Goal: Task Accomplishment & Management: Manage account settings

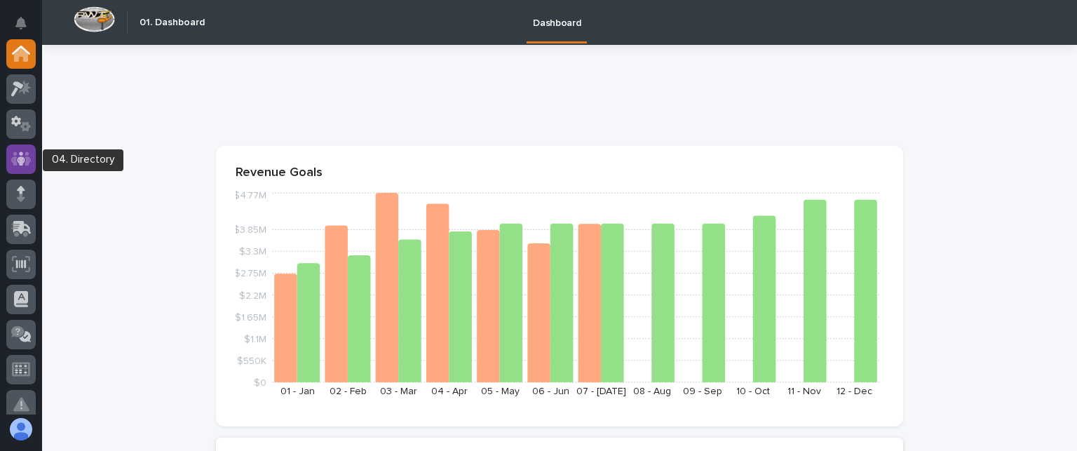
click at [19, 163] on icon at bounding box center [21, 158] width 8 height 14
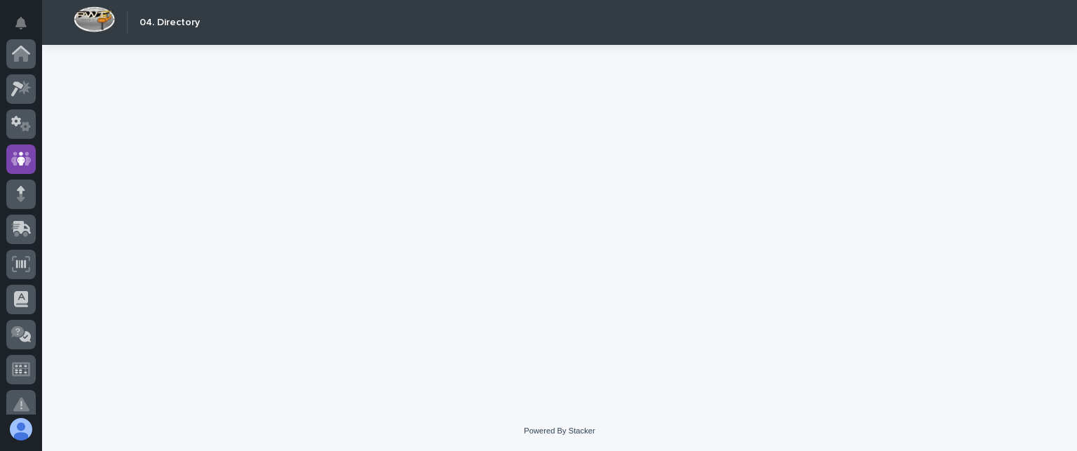
scroll to position [105, 0]
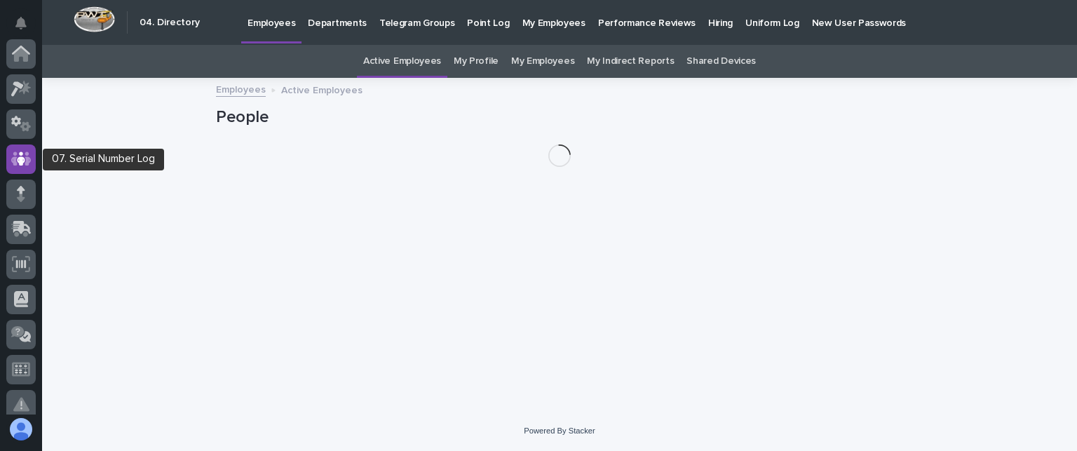
scroll to position [105, 0]
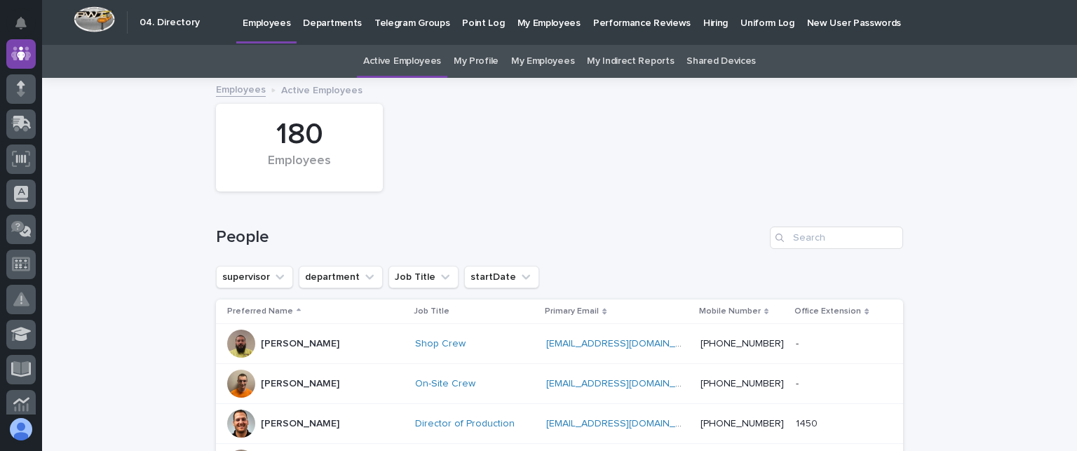
click at [536, 16] on p "My Employees" at bounding box center [548, 14] width 63 height 29
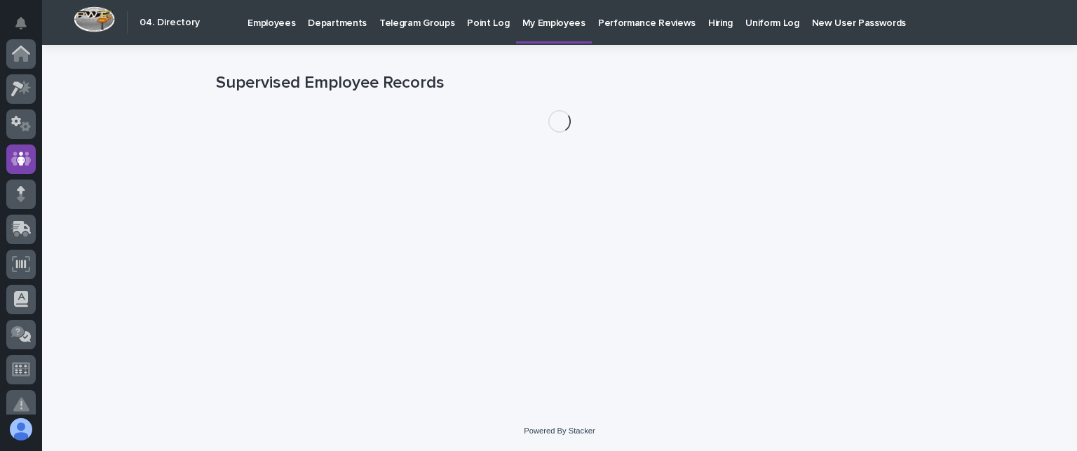
scroll to position [105, 0]
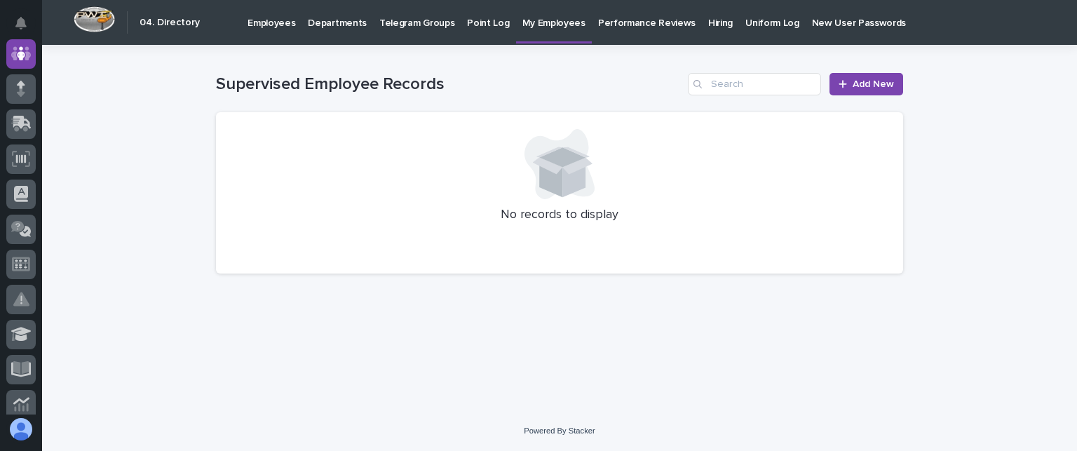
click at [708, 20] on p "Hiring" at bounding box center [720, 14] width 25 height 29
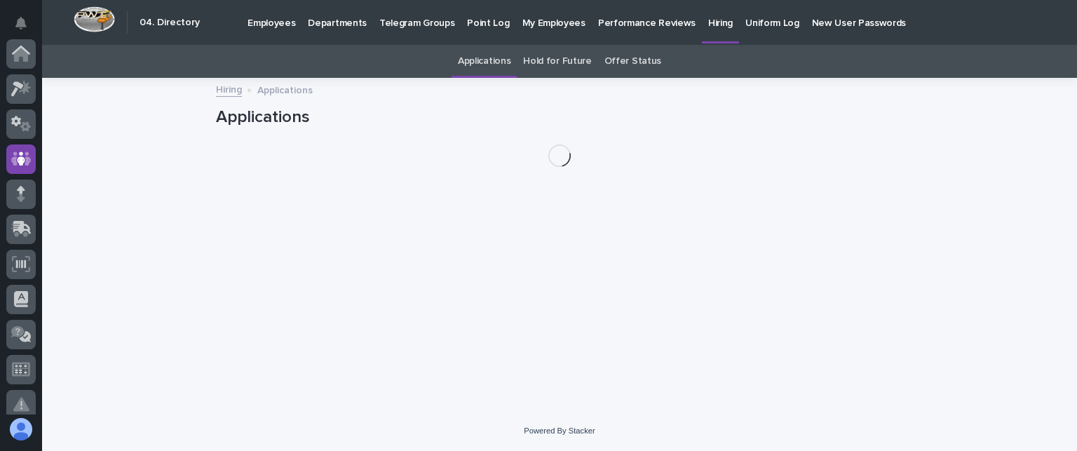
scroll to position [105, 0]
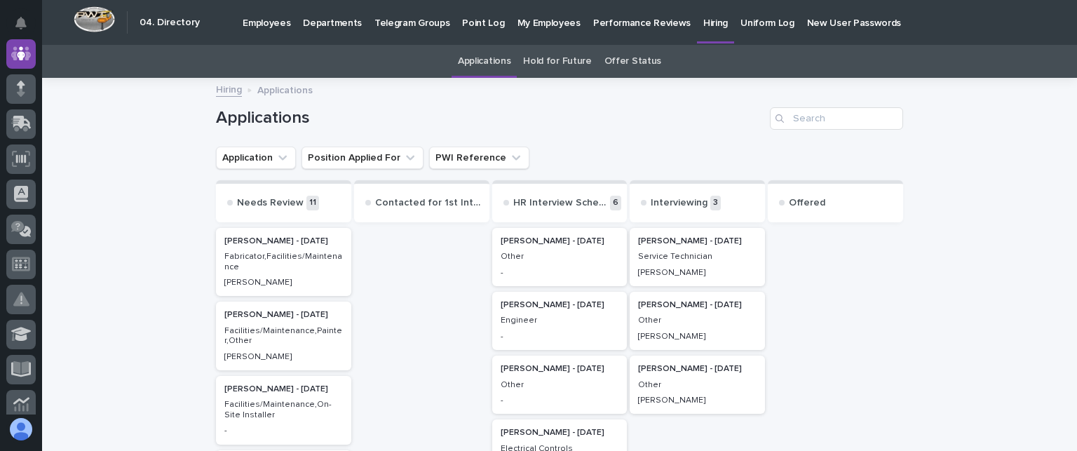
click at [665, 244] on p "[PERSON_NAME] - [DATE]" at bounding box center [697, 241] width 118 height 10
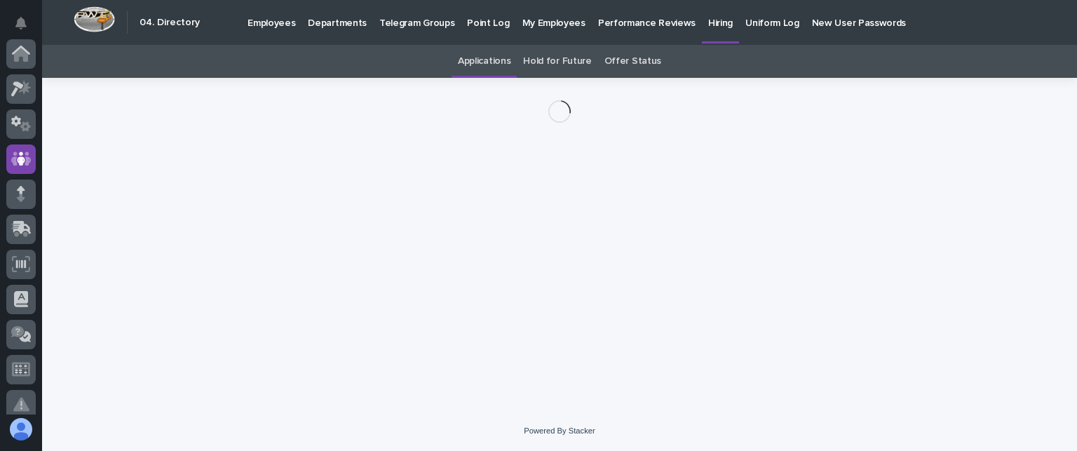
scroll to position [105, 0]
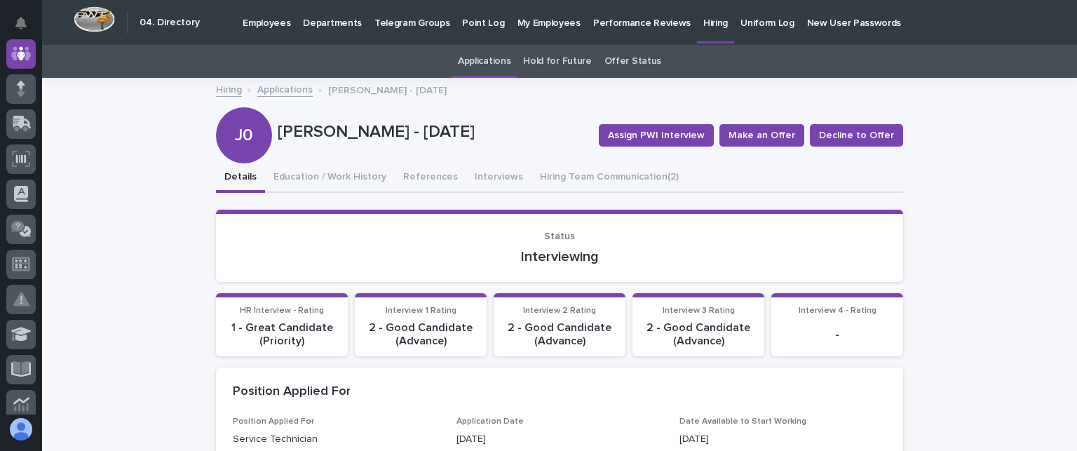
drag, startPoint x: 1038, startPoint y: 110, endPoint x: 1037, endPoint y: 125, distance: 15.4
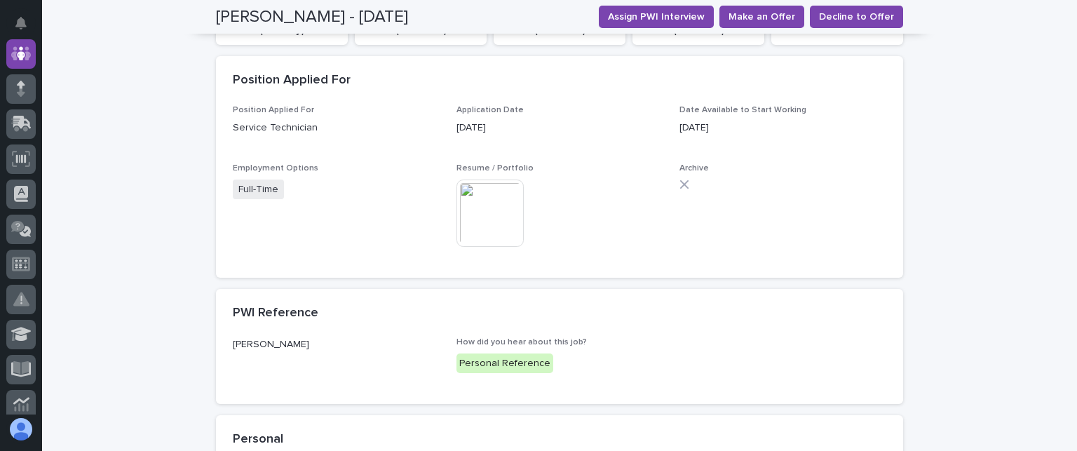
scroll to position [0, 0]
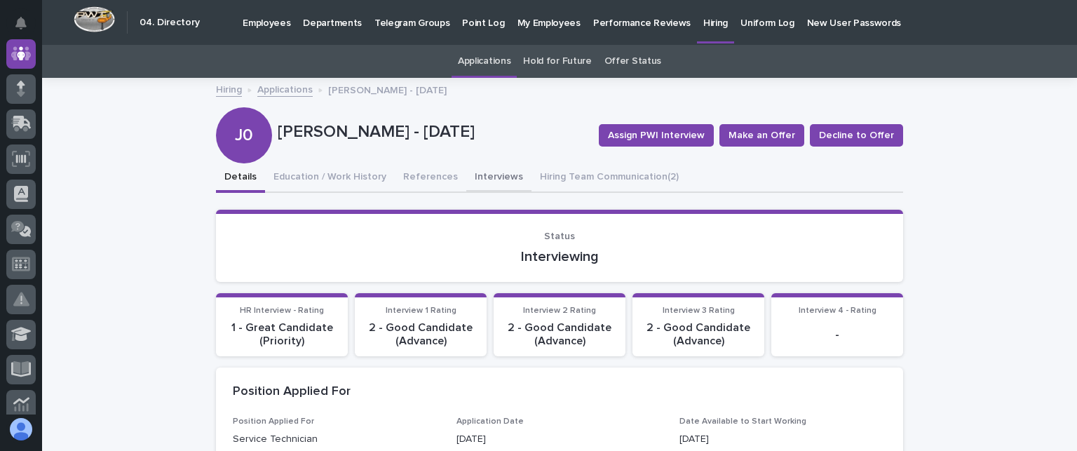
click at [485, 169] on button "Interviews" at bounding box center [498, 177] width 65 height 29
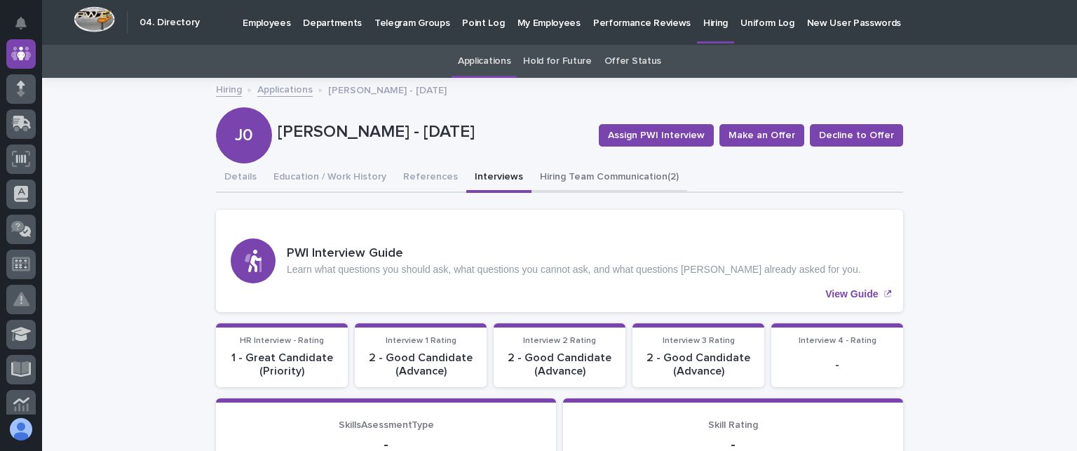
click at [555, 172] on button "Hiring Team Communication (2)" at bounding box center [609, 177] width 156 height 29
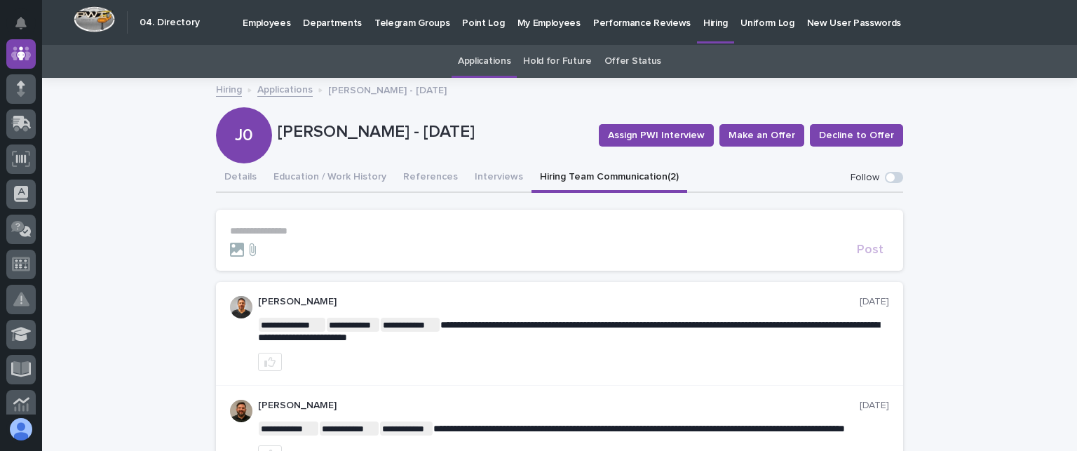
drag, startPoint x: 1049, startPoint y: 184, endPoint x: 1049, endPoint y: 200, distance: 16.1
click at [1049, 200] on div "**********" at bounding box center [559, 319] width 1035 height 481
click at [482, 166] on button "Interviews" at bounding box center [498, 177] width 65 height 29
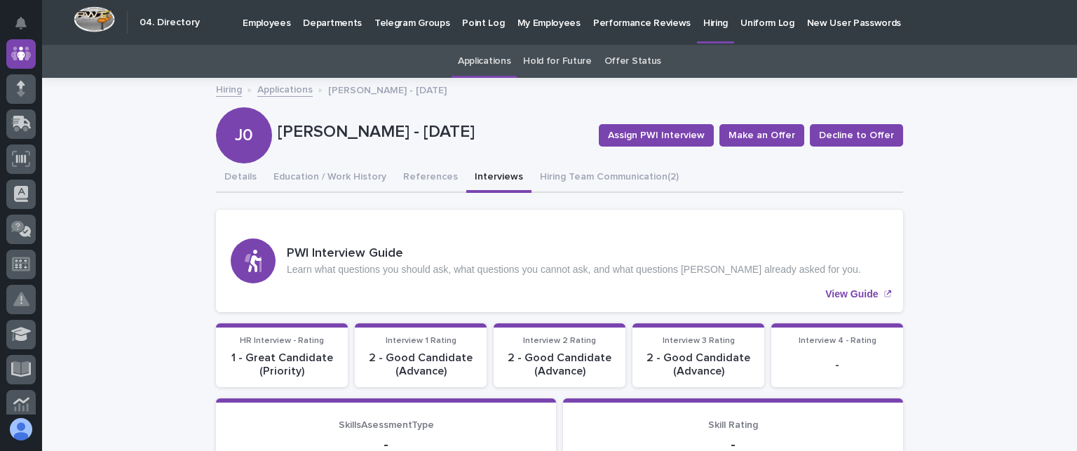
click at [482, 142] on div "[PERSON_NAME] - [DATE]" at bounding box center [433, 135] width 310 height 26
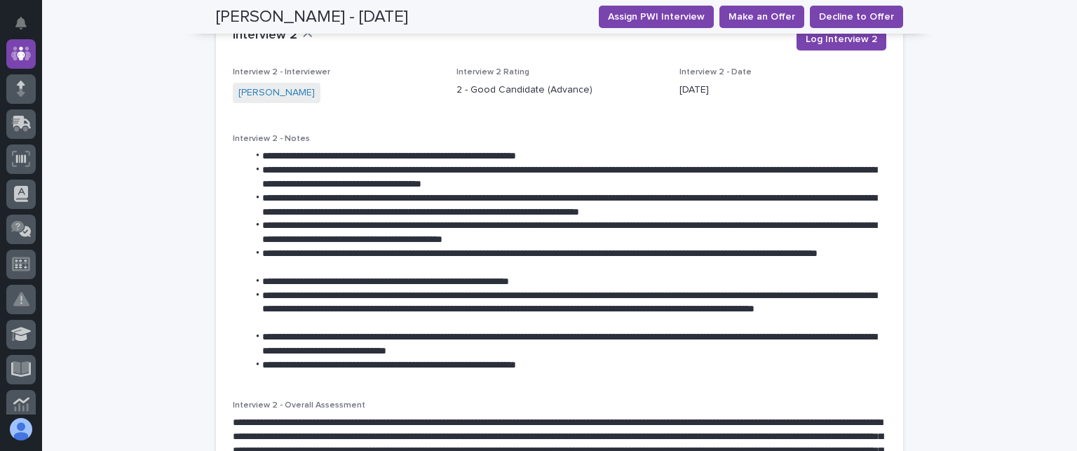
scroll to position [1884, 0]
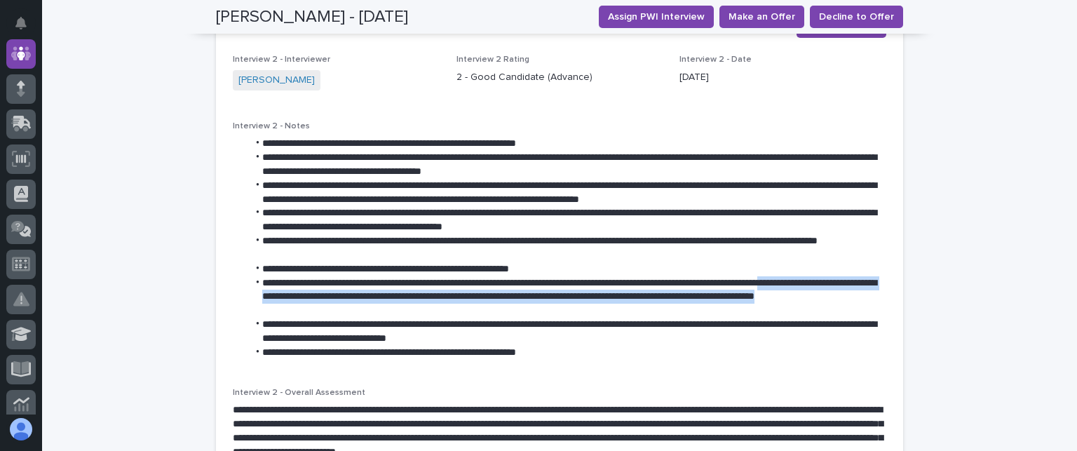
drag, startPoint x: 1052, startPoint y: 277, endPoint x: 1070, endPoint y: 298, distance: 27.8
click at [1070, 298] on div "My Settings Log Out " 04. Directory " was added to your account Open 04. Direct…" at bounding box center [538, 225] width 1077 height 451
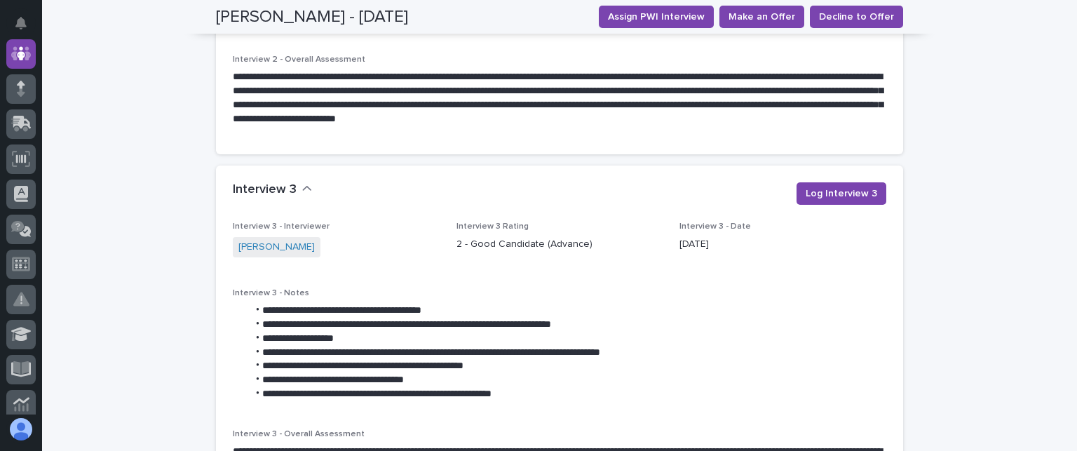
scroll to position [0, 0]
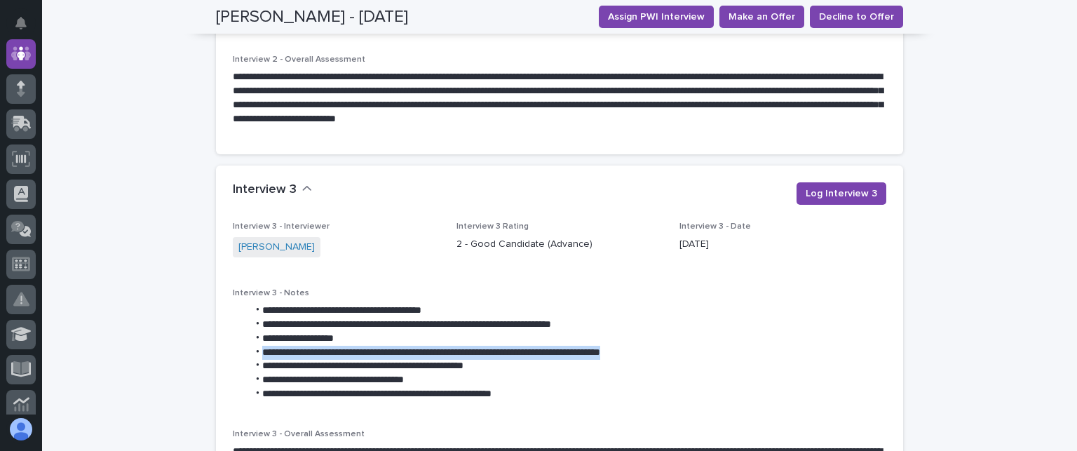
drag, startPoint x: 1059, startPoint y: 328, endPoint x: 1069, endPoint y: 349, distance: 23.5
click at [1069, 349] on div "My Settings Log Out " 04. Directory " was added to your account Open 04. Direct…" at bounding box center [538, 225] width 1077 height 451
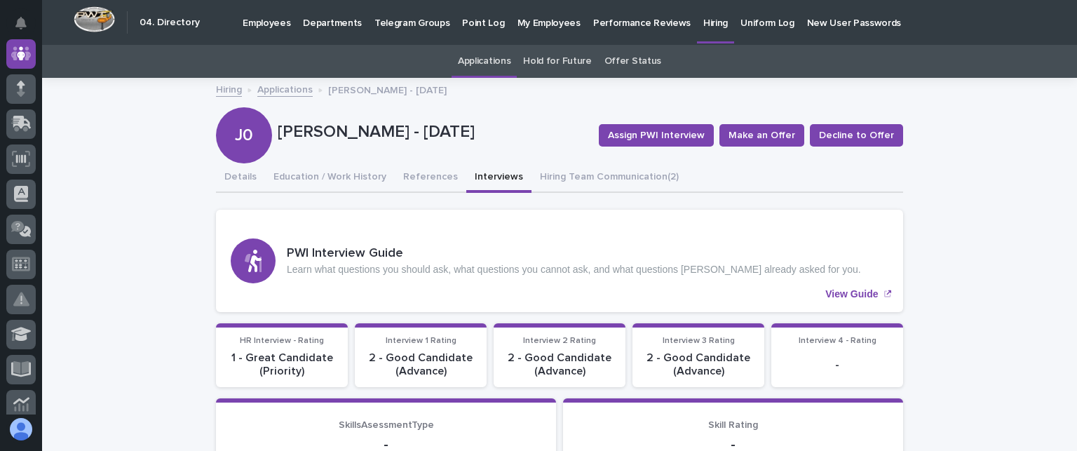
click at [67, 96] on div "Hiring Applications [PERSON_NAME] - [DATE]" at bounding box center [559, 91] width 1035 height 20
